Goal: Information Seeking & Learning: Understand process/instructions

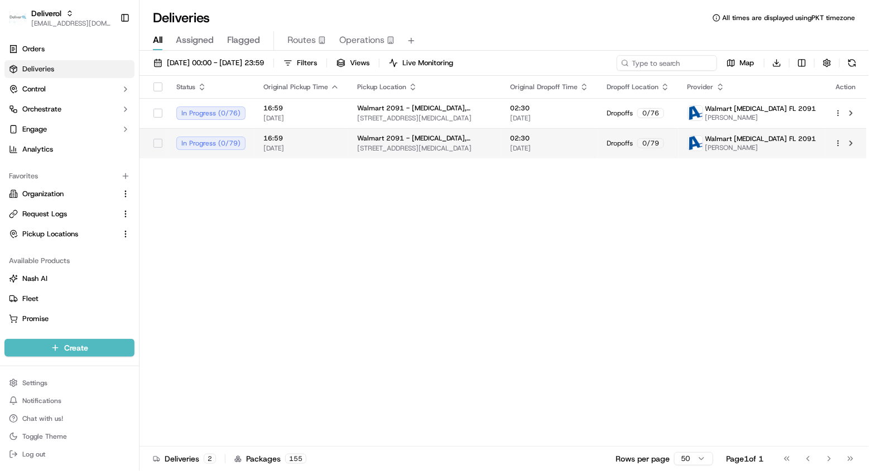
click at [478, 151] on span "[STREET_ADDRESS][MEDICAL_DATA]" at bounding box center [424, 148] width 135 height 9
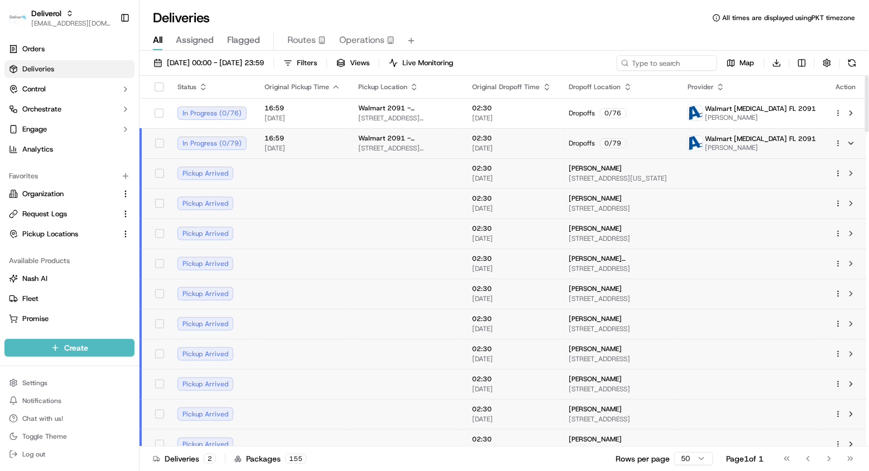
click at [441, 287] on td at bounding box center [406, 294] width 114 height 30
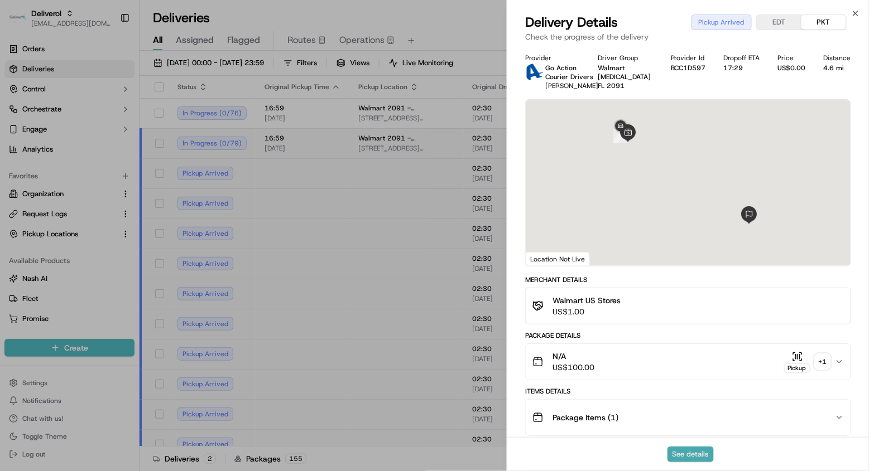
click at [705, 452] on button "See details" at bounding box center [690, 455] width 46 height 16
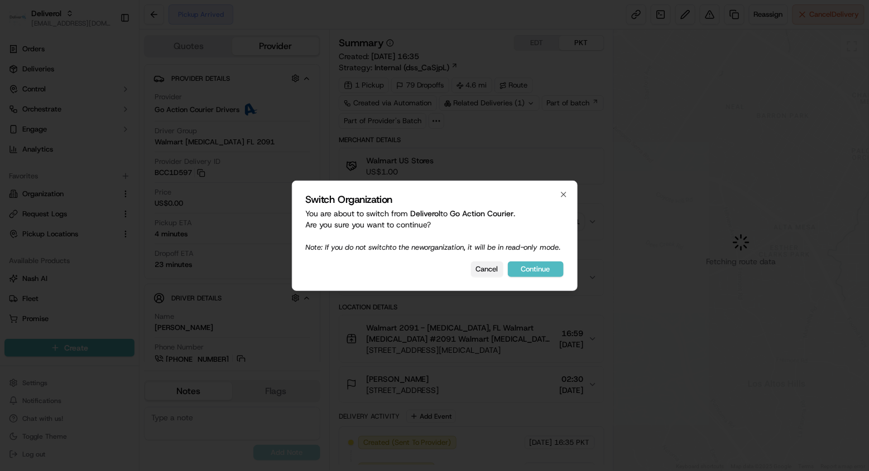
click at [486, 274] on button "Cancel" at bounding box center [487, 270] width 32 height 16
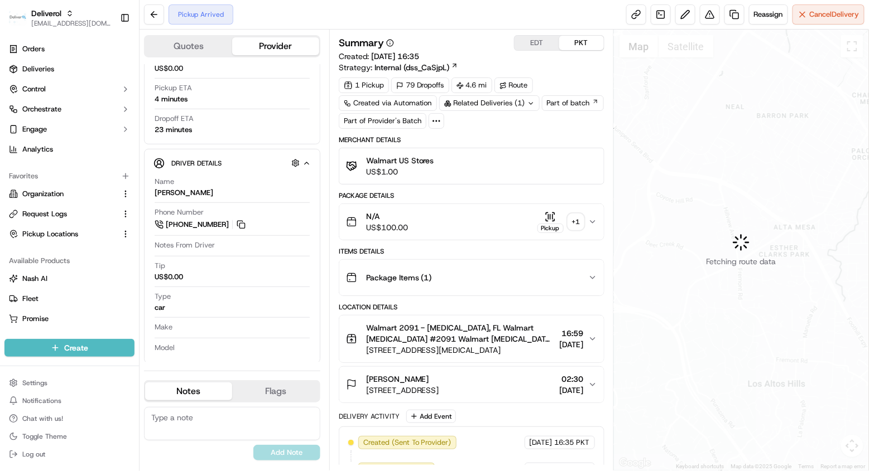
scroll to position [134, 0]
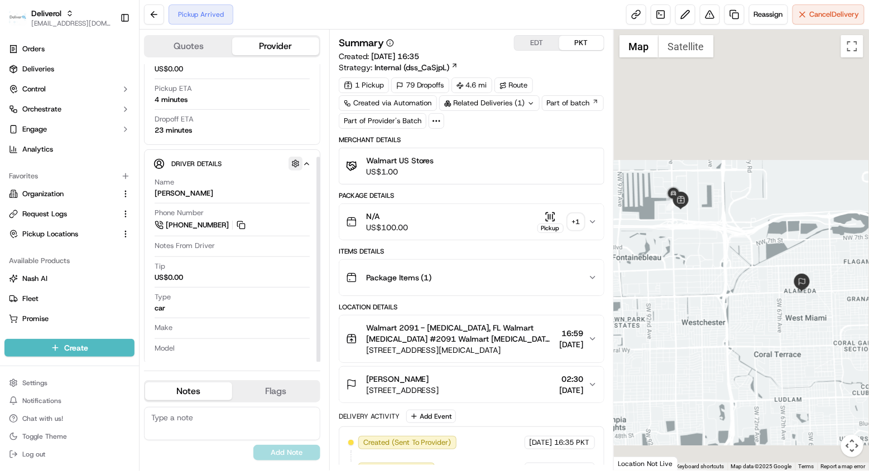
click at [295, 157] on button "button" at bounding box center [295, 164] width 14 height 14
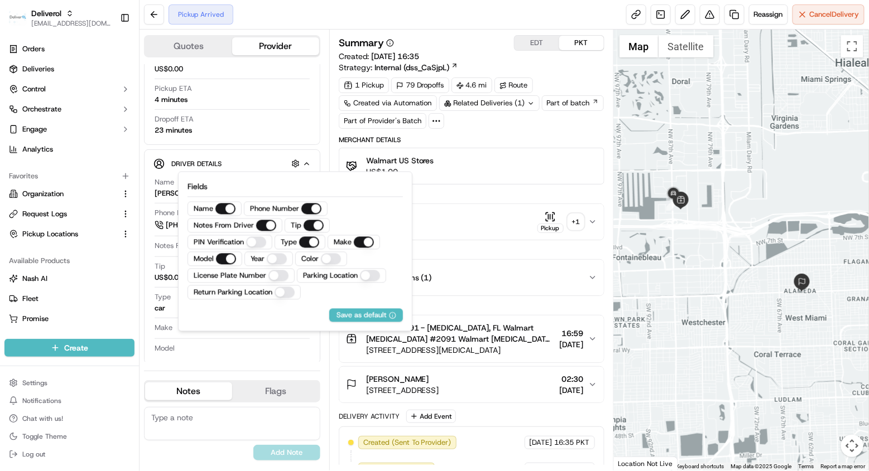
click at [373, 274] on Location "Parking Location" at bounding box center [370, 276] width 20 height 11
click at [258, 345] on div "Model" at bounding box center [232, 349] width 155 height 11
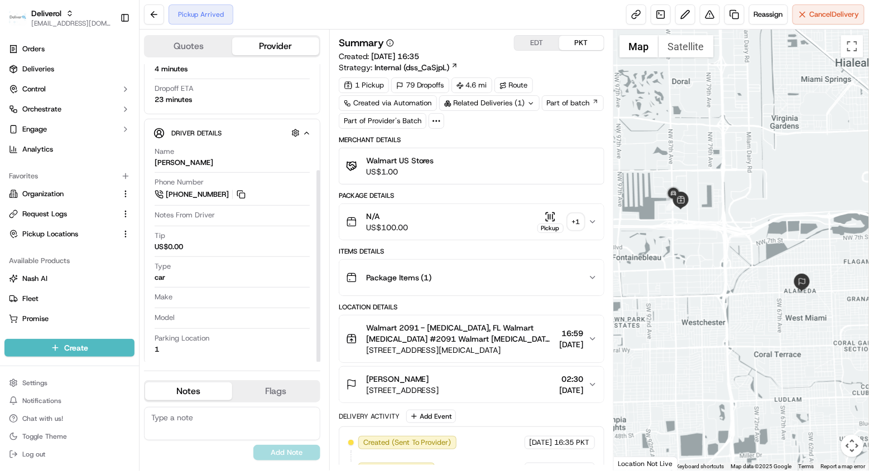
scroll to position [165, 0]
